Goal: Transaction & Acquisition: Purchase product/service

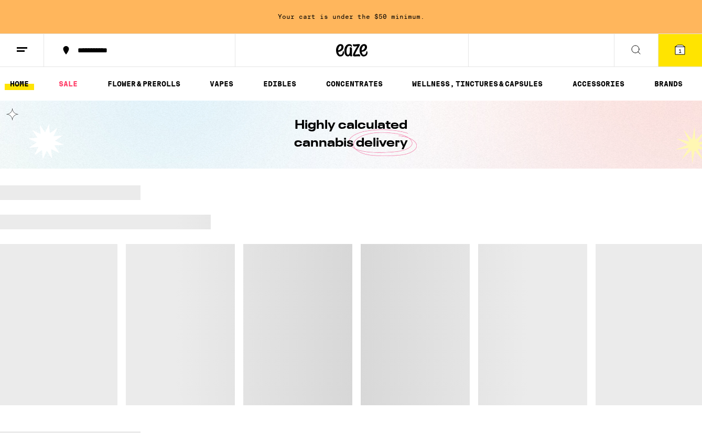
click at [16, 47] on icon at bounding box center [22, 49] width 13 height 13
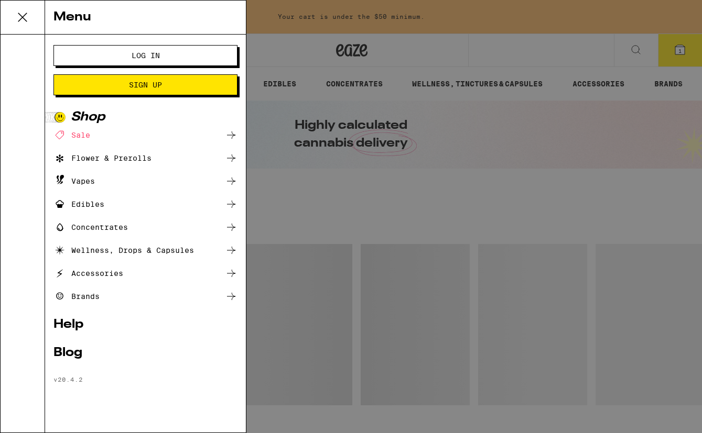
click at [552, 136] on div "Menu Log In Sign Up Shop Sale Flower & Prerolls Vapes Edibles Concentrates Well…" at bounding box center [351, 216] width 702 height 433
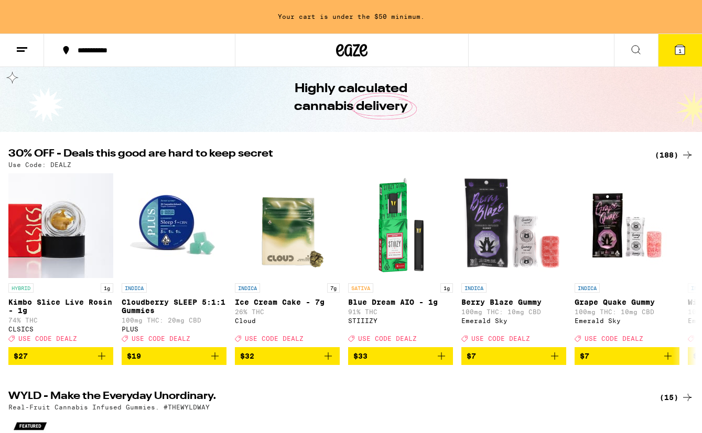
scroll to position [103, 0]
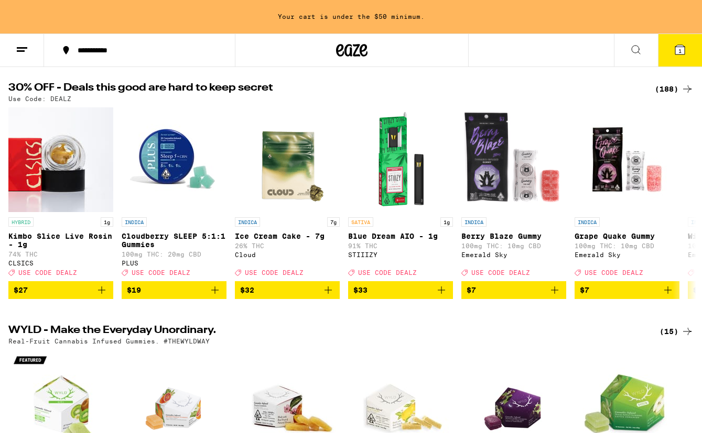
click at [212, 294] on icon "Add to bag" at bounding box center [214, 290] width 7 height 7
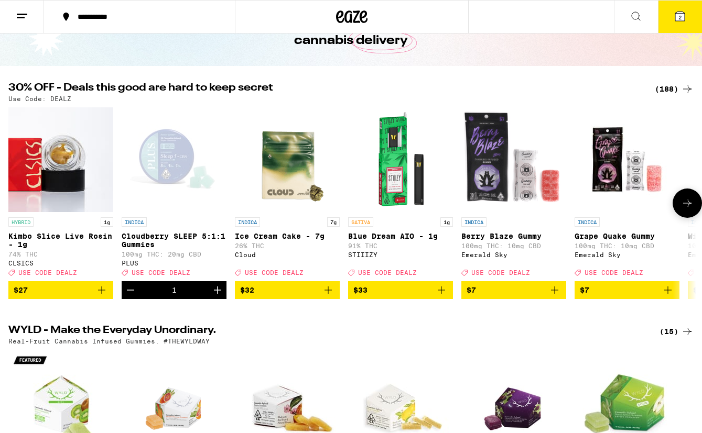
click at [214, 297] on icon "Increment" at bounding box center [217, 290] width 13 height 13
click at [680, 28] on button "5" at bounding box center [680, 17] width 44 height 32
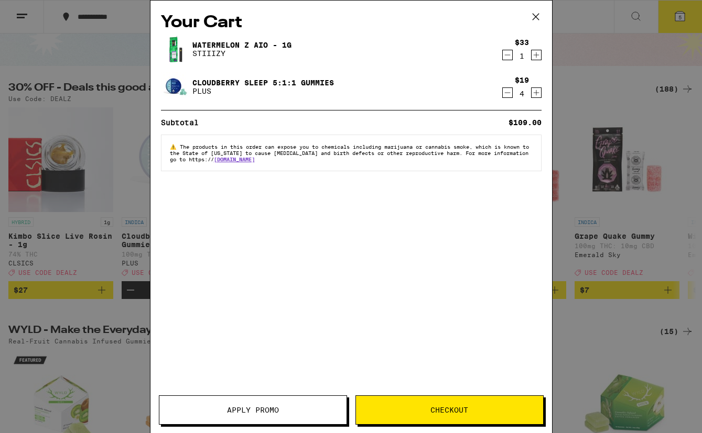
click at [273, 414] on span "Apply Promo" at bounding box center [253, 410] width 52 height 7
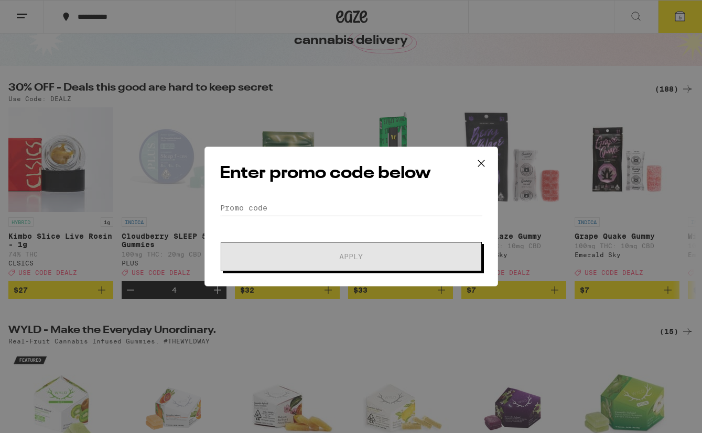
click at [480, 167] on icon at bounding box center [481, 164] width 16 height 16
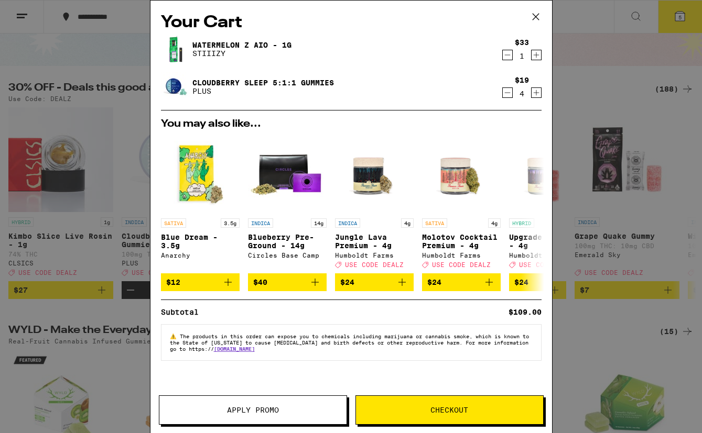
click at [534, 25] on button at bounding box center [535, 18] width 32 height 34
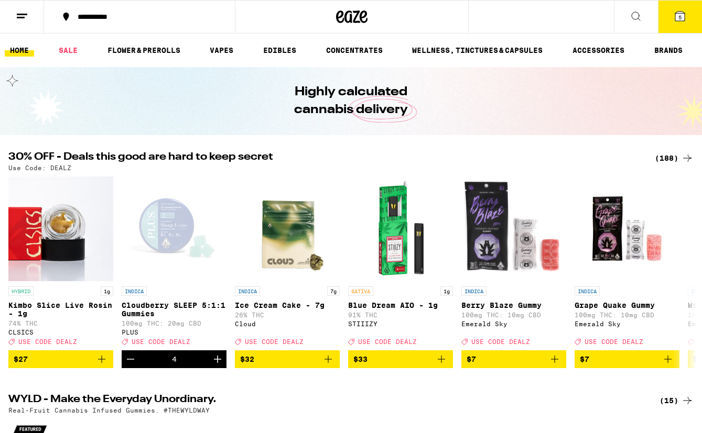
click at [633, 10] on icon at bounding box center [635, 16] width 13 height 13
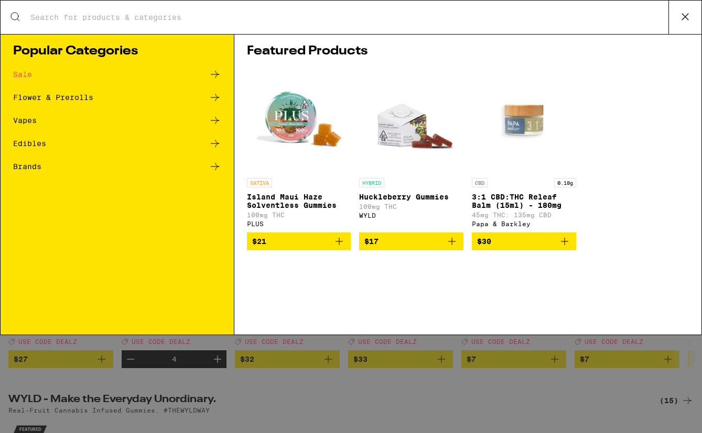
click at [678, 17] on icon at bounding box center [685, 17] width 16 height 16
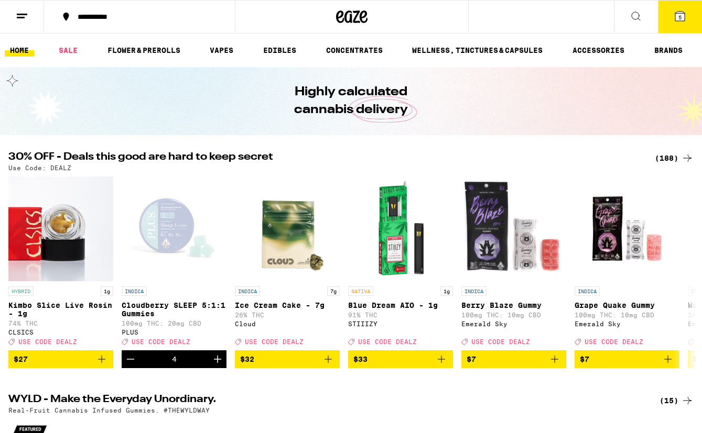
click at [14, 17] on button at bounding box center [22, 17] width 44 height 33
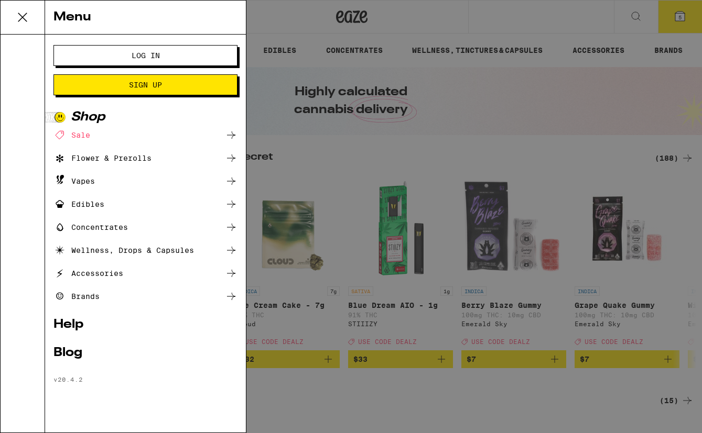
click at [73, 326] on link "Help" at bounding box center [145, 325] width 184 height 13
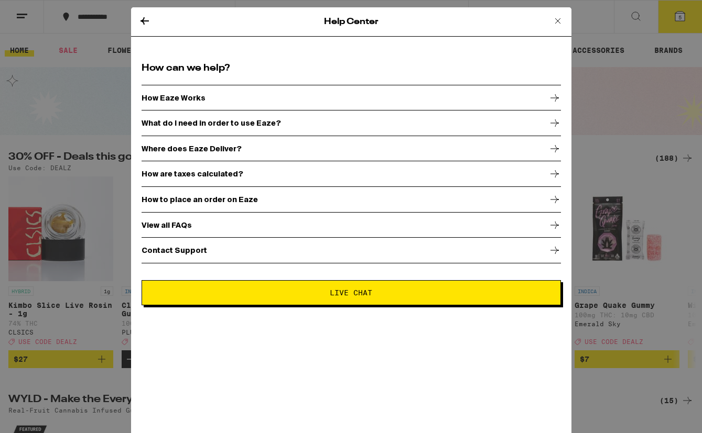
click at [191, 249] on p "Contact Support" at bounding box center [173, 250] width 65 height 8
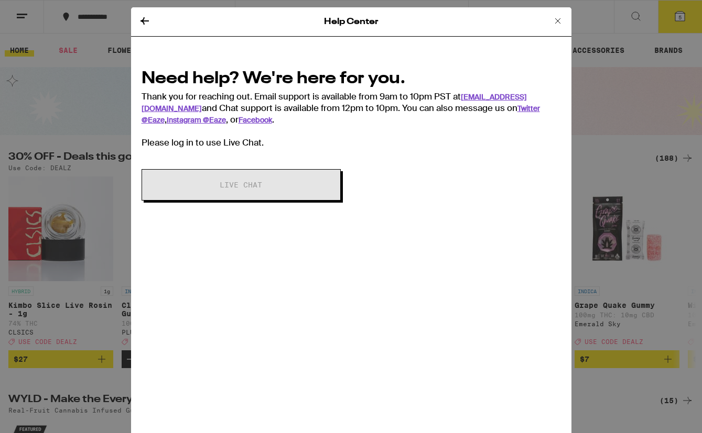
click at [144, 22] on icon at bounding box center [144, 21] width 13 height 13
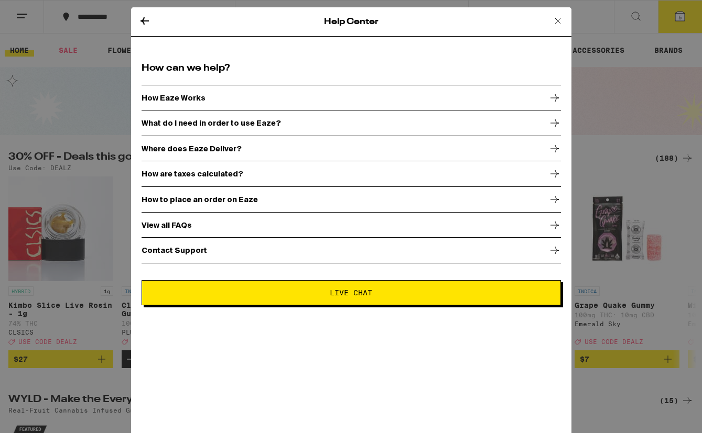
click at [203, 96] on div "How Eaze Works" at bounding box center [350, 98] width 419 height 26
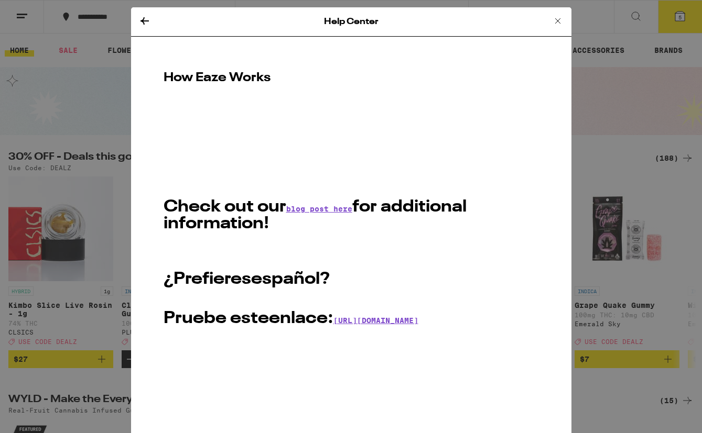
click at [139, 17] on icon at bounding box center [144, 21] width 13 height 13
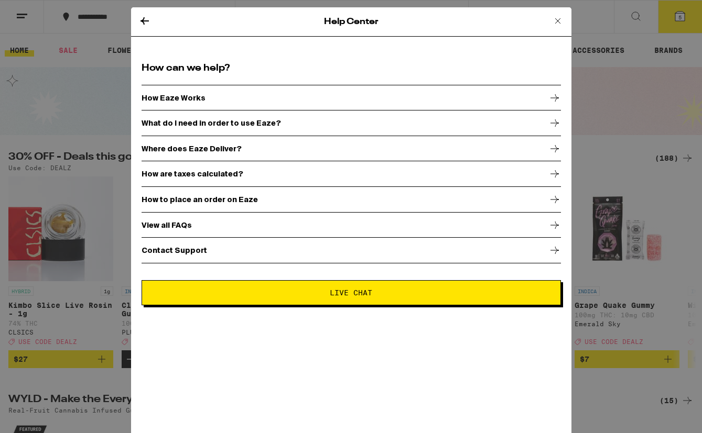
click at [112, 43] on div "Help Center How can we help? How Eaze Works What do I need in order to use Eaze…" at bounding box center [351, 216] width 702 height 433
click at [562, 18] on icon at bounding box center [557, 21] width 13 height 13
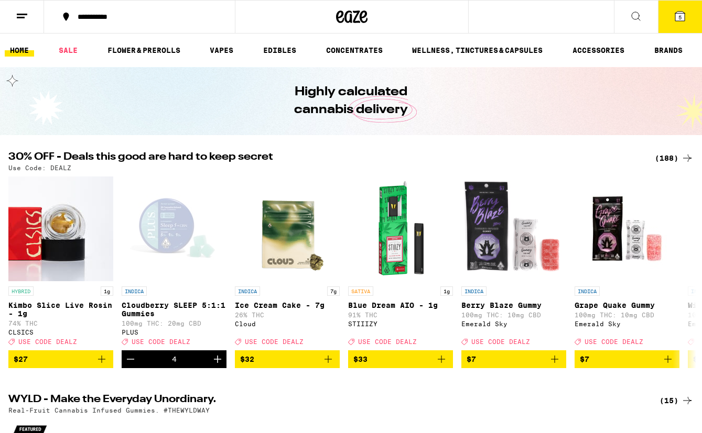
click at [643, 11] on button at bounding box center [636, 17] width 44 height 33
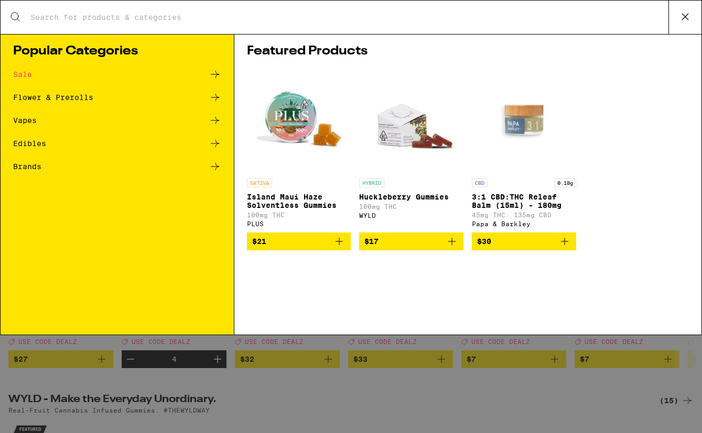
click at [688, 14] on icon at bounding box center [685, 17] width 16 height 16
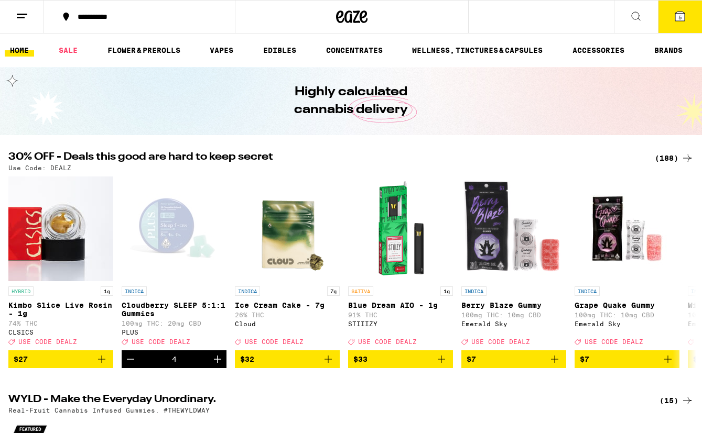
click at [18, 17] on line at bounding box center [21, 17] width 8 height 0
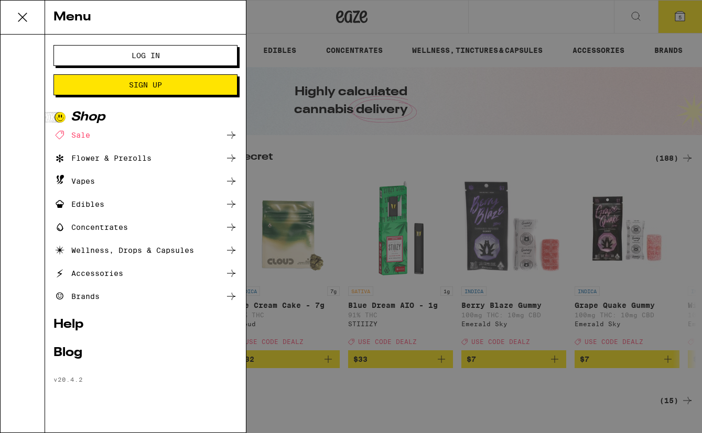
click at [141, 84] on span "Sign Up" at bounding box center [145, 84] width 33 height 7
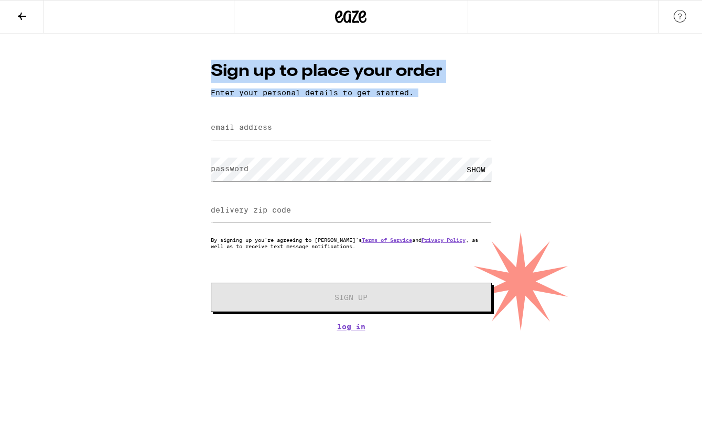
drag, startPoint x: 213, startPoint y: 69, endPoint x: 449, endPoint y: 96, distance: 237.4
click at [448, 100] on div "Sign up to place your order Enter your personal details to get started. email a…" at bounding box center [351, 195] width 302 height 271
click at [450, 93] on p "Enter your personal details to get started." at bounding box center [351, 93] width 281 height 8
drag, startPoint x: 206, startPoint y: 66, endPoint x: 458, endPoint y: 79, distance: 252.3
click at [458, 79] on div "Sign up to place your order Enter your personal details to get started. email a…" at bounding box center [351, 195] width 302 height 271
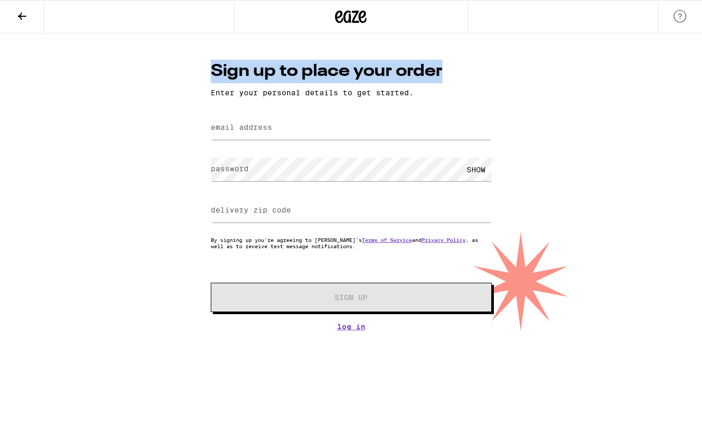
copy h1 "Sign up to place your order"
click at [573, 74] on div "Sign up to place your order Enter your personal details to get started. email a…" at bounding box center [351, 183] width 702 height 298
